Goal: Task Accomplishment & Management: Manage account settings

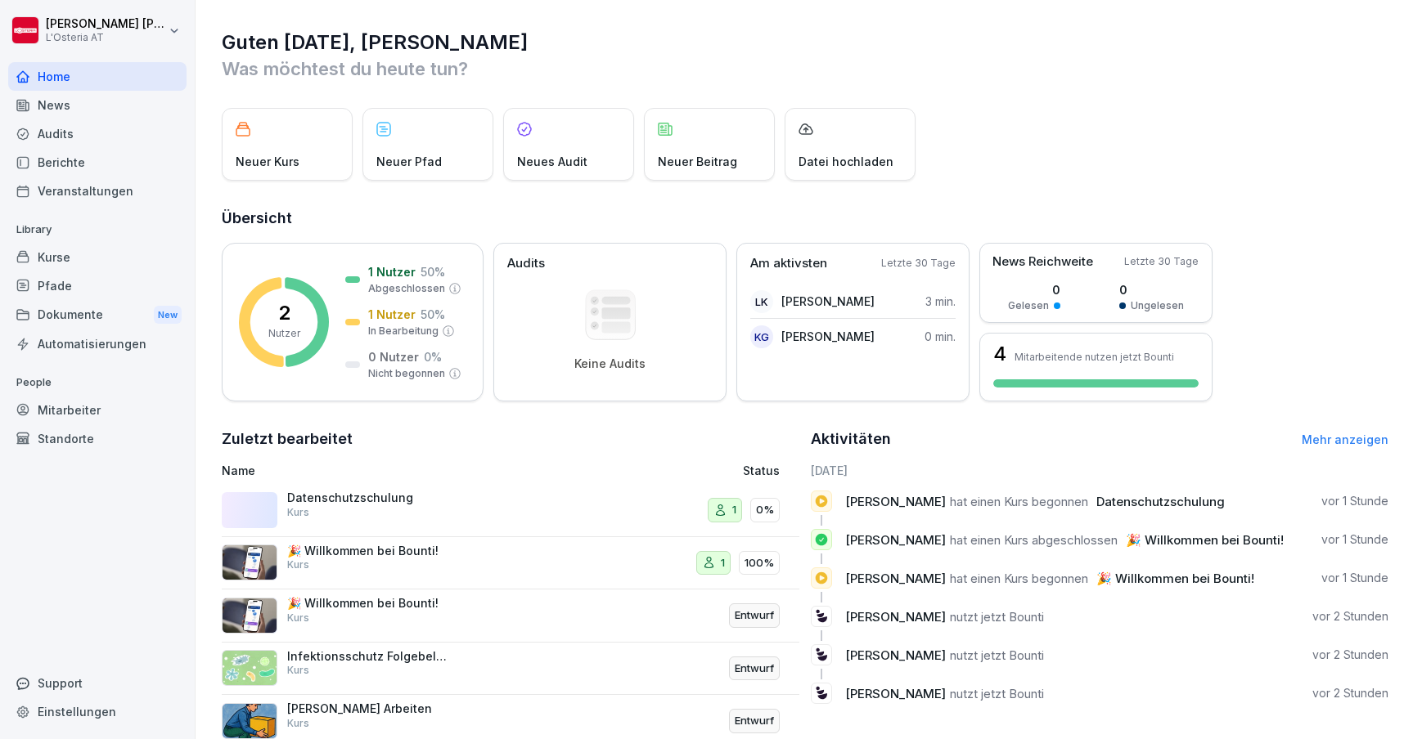
click at [114, 406] on div "Mitarbeiter" at bounding box center [97, 410] width 178 height 29
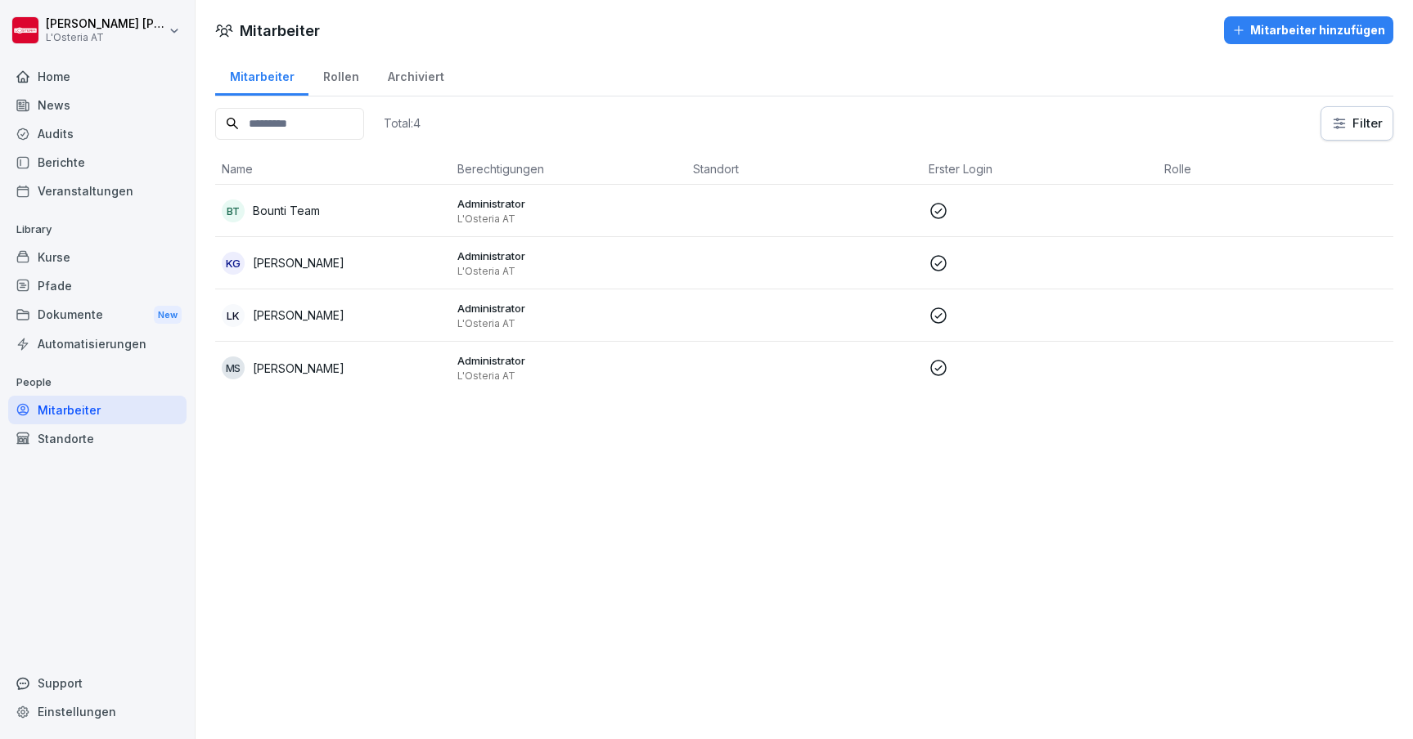
click at [87, 436] on div "Standorte" at bounding box center [97, 439] width 178 height 29
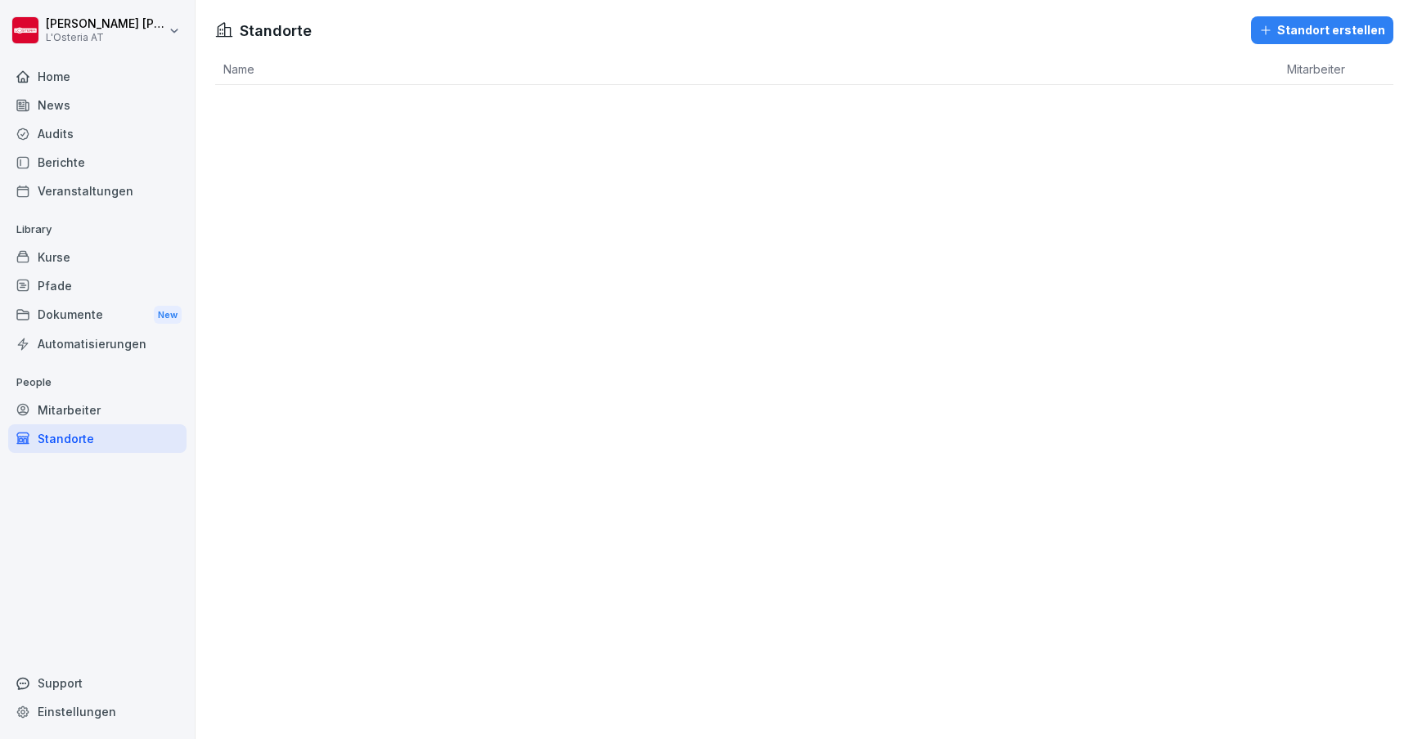
click at [87, 407] on div "Mitarbeiter" at bounding box center [97, 410] width 178 height 29
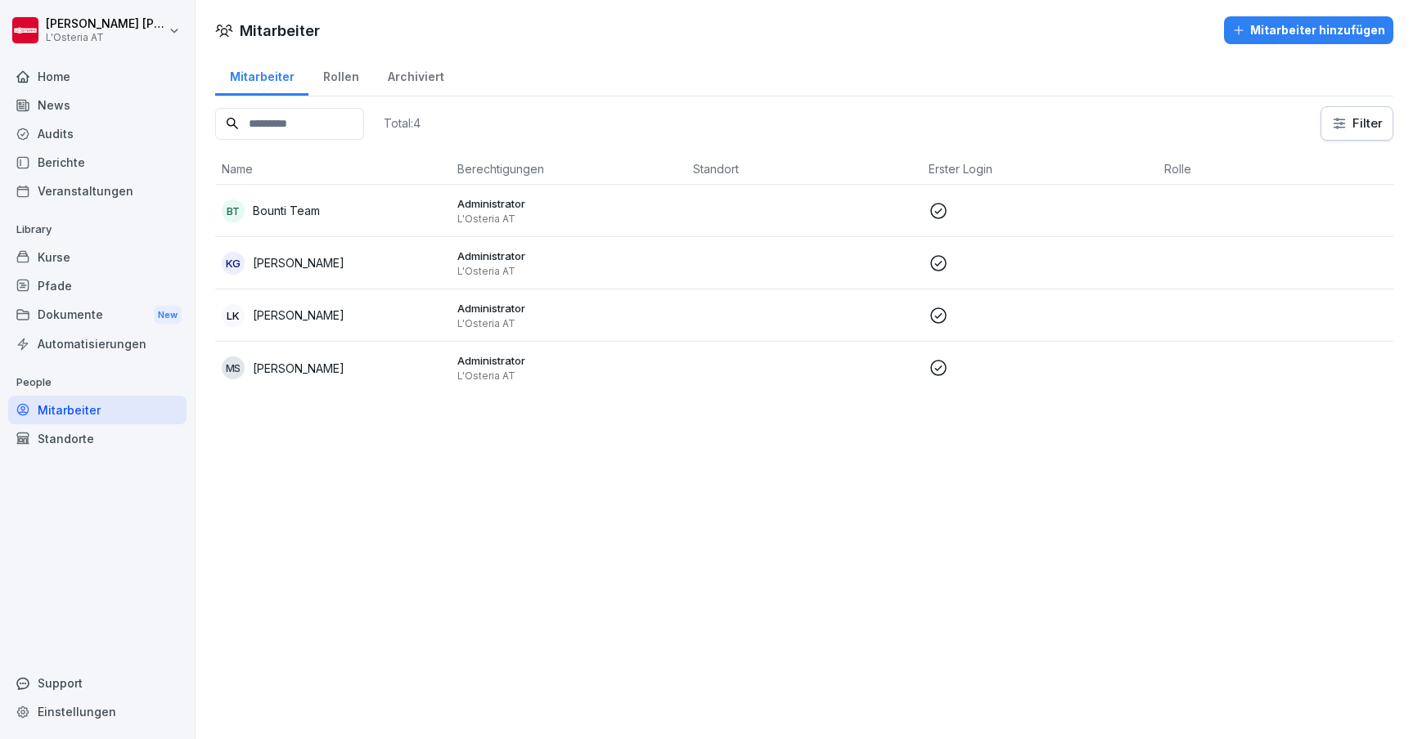
click at [88, 711] on div "Einstellungen" at bounding box center [97, 712] width 178 height 29
select select "**"
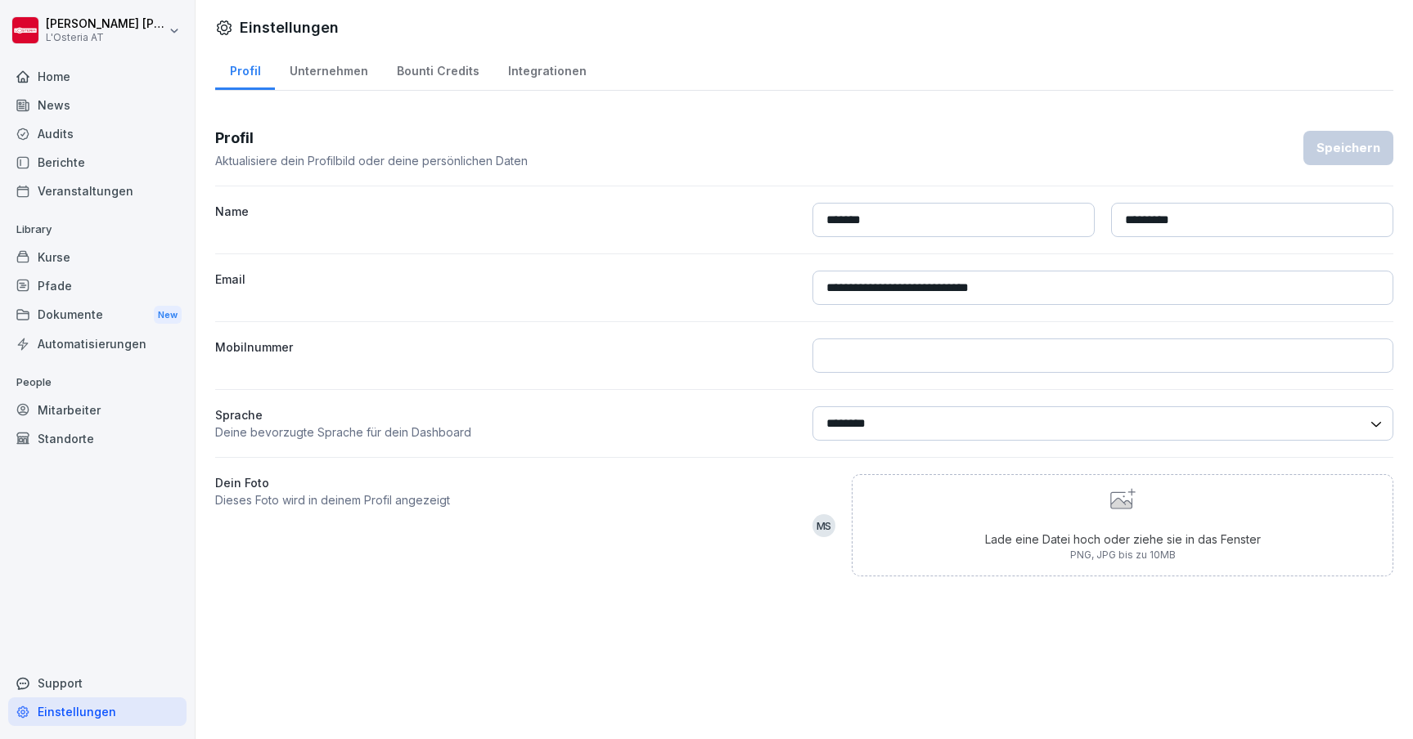
click at [76, 414] on div "Mitarbeiter" at bounding box center [97, 410] width 178 height 29
